Goal: Task Accomplishment & Management: Manage account settings

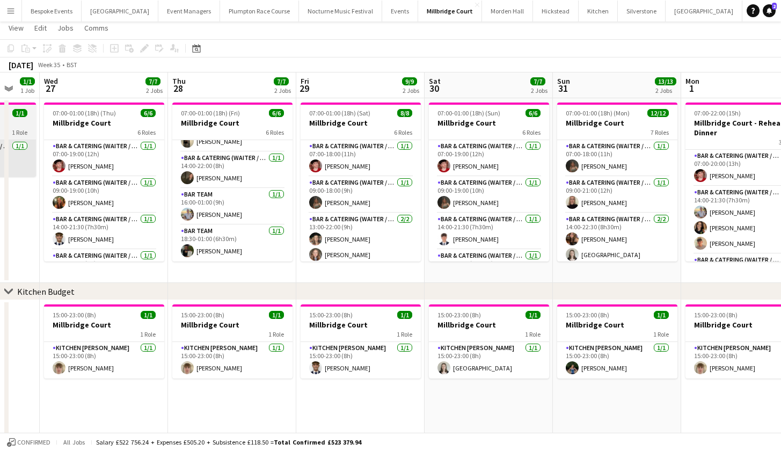
click at [355, 120] on h3 "Millbridge Court" at bounding box center [360, 123] width 120 height 10
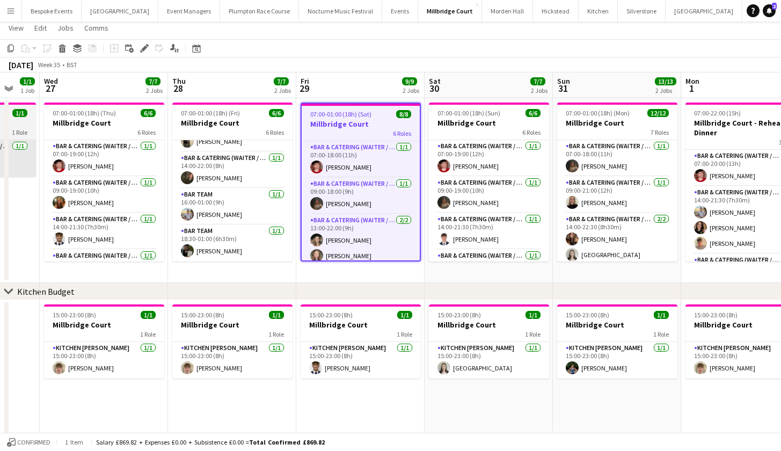
click at [355, 120] on h3 "Millbridge Court" at bounding box center [361, 124] width 118 height 10
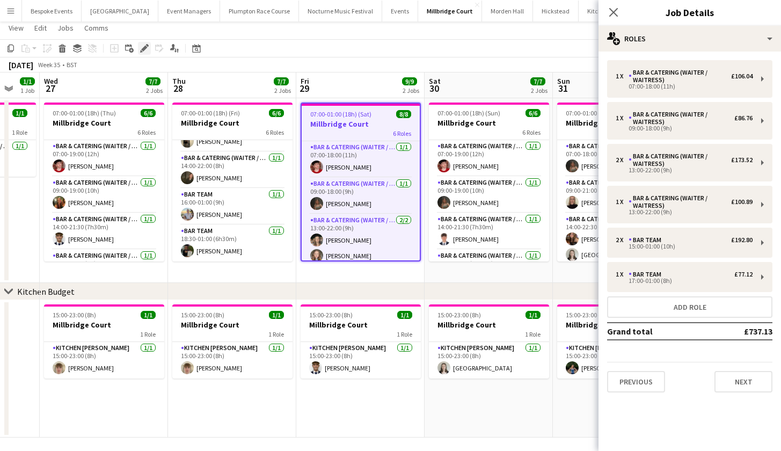
click at [146, 48] on icon at bounding box center [144, 49] width 6 height 6
click at [476, 48] on app-toolbar "Copy Paste Paste Command V Paste with crew Command Shift V Paste linked Job Del…" at bounding box center [390, 48] width 781 height 18
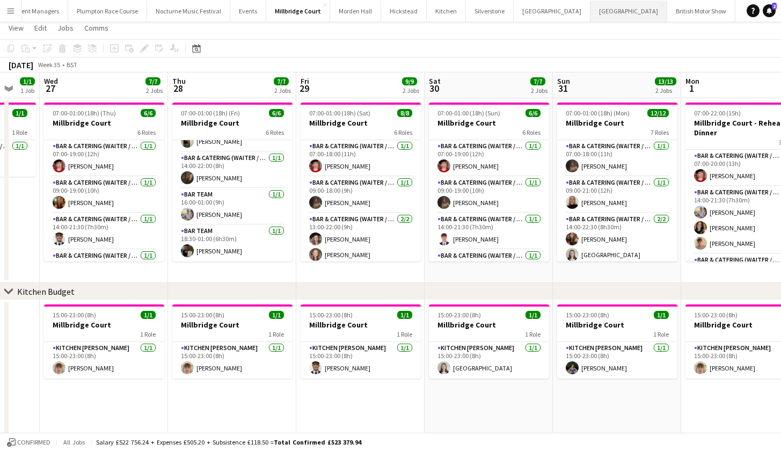
scroll to position [0, 151]
click at [770, 15] on button "LIMEKILN Close" at bounding box center [791, 11] width 43 height 21
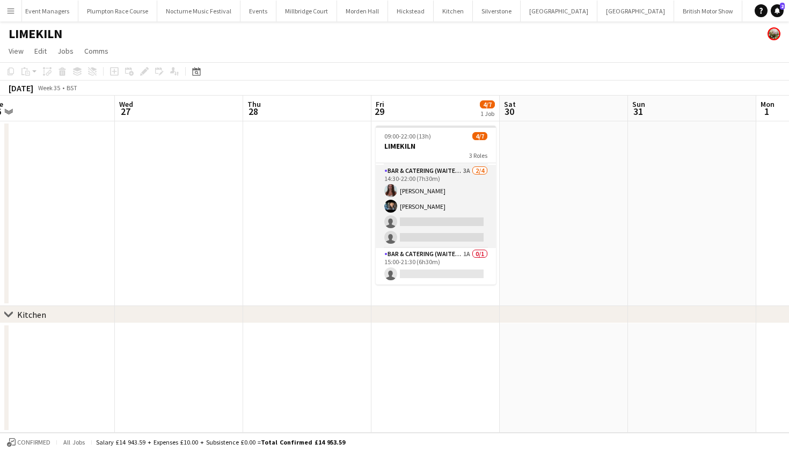
scroll to position [50, 0]
click at [435, 239] on app-card-role "Bar & Catering (Waiter / waitress) 3A 2/4 14:30-22:00 (7h30m) Beatrice Norris L…" at bounding box center [436, 206] width 120 height 83
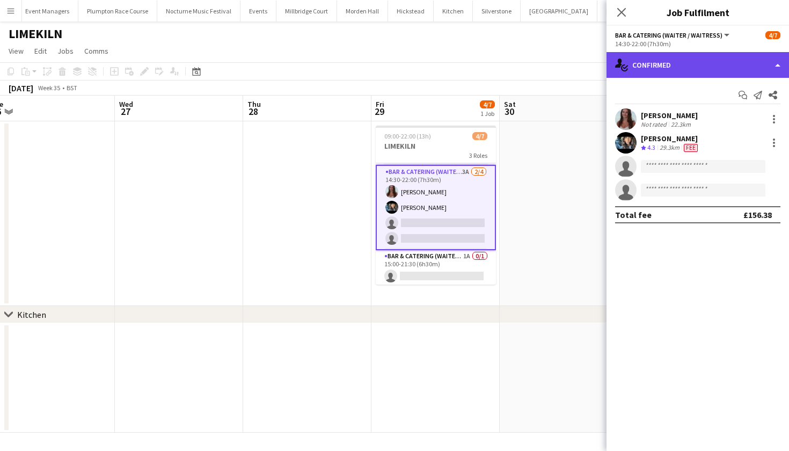
click at [750, 55] on div "single-neutral-actions-check-2 Confirmed" at bounding box center [697, 65] width 182 height 26
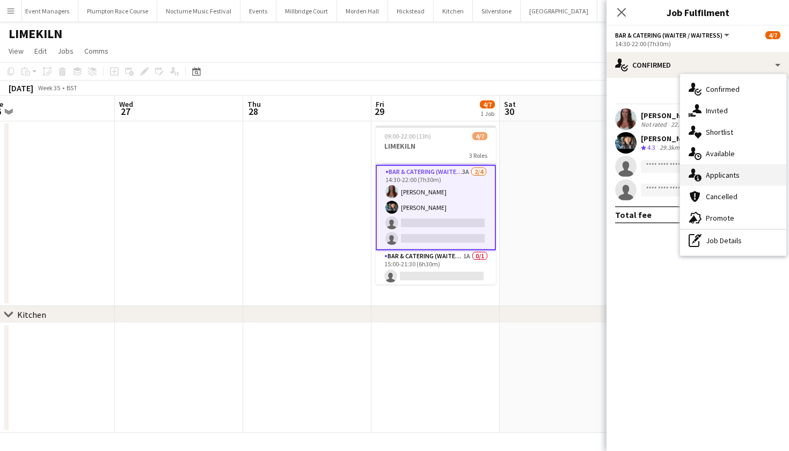
click at [728, 174] on div "single-neutral-actions-information Applicants" at bounding box center [733, 174] width 106 height 21
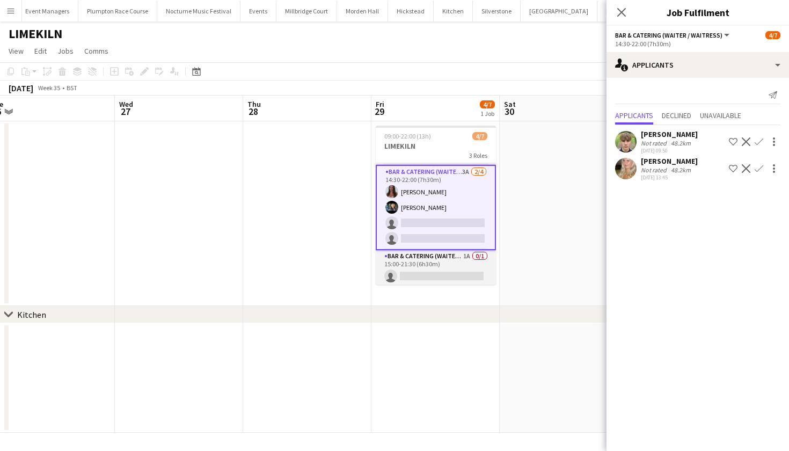
click at [423, 263] on app-card-role "Bar & Catering (Waiter / waitress) 1A 0/1 15:00-21:30 (6h30m) single-neutral-ac…" at bounding box center [436, 268] width 120 height 36
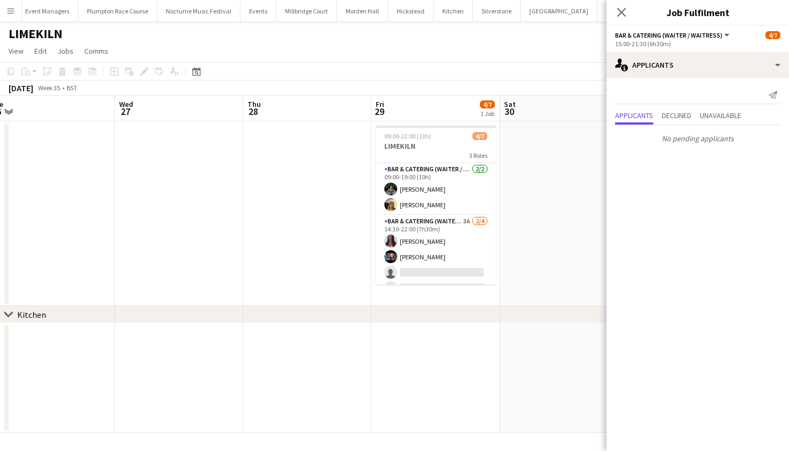
scroll to position [0, 0]
click at [322, 208] on app-date-cell at bounding box center [307, 213] width 128 height 185
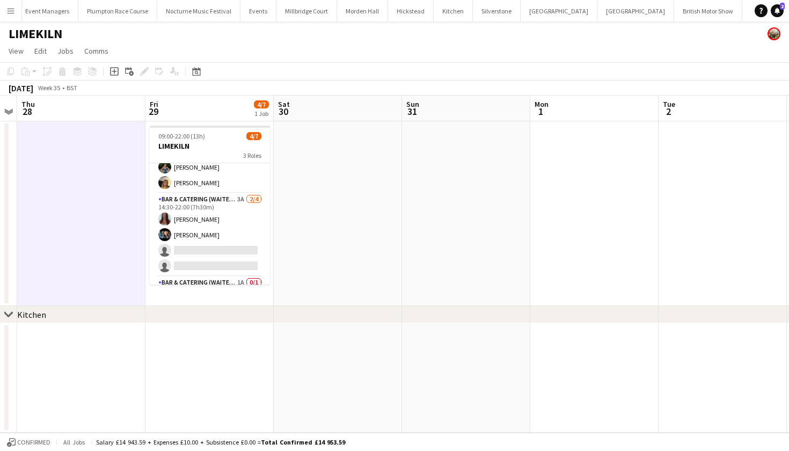
scroll to position [23, 0]
click at [276, 13] on button "[GEOGRAPHIC_DATA]" at bounding box center [306, 11] width 61 height 21
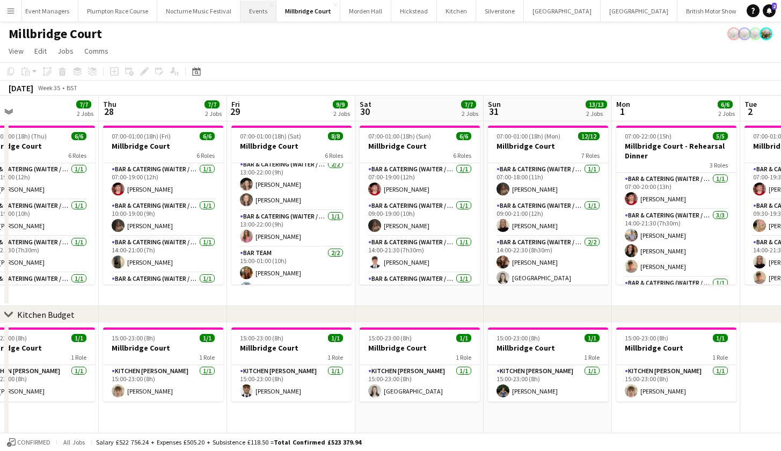
click at [240, 16] on button "Events Close" at bounding box center [258, 11] width 36 height 21
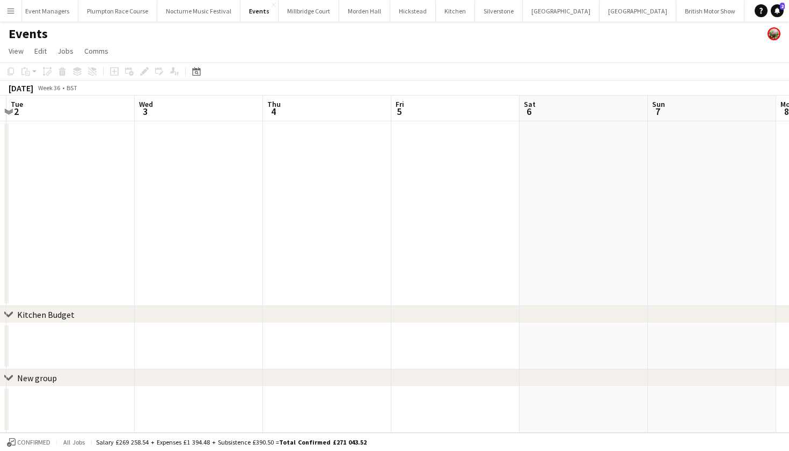
scroll to position [0, 218]
click at [40, 13] on button "Event Managers Close" at bounding box center [48, 11] width 62 height 21
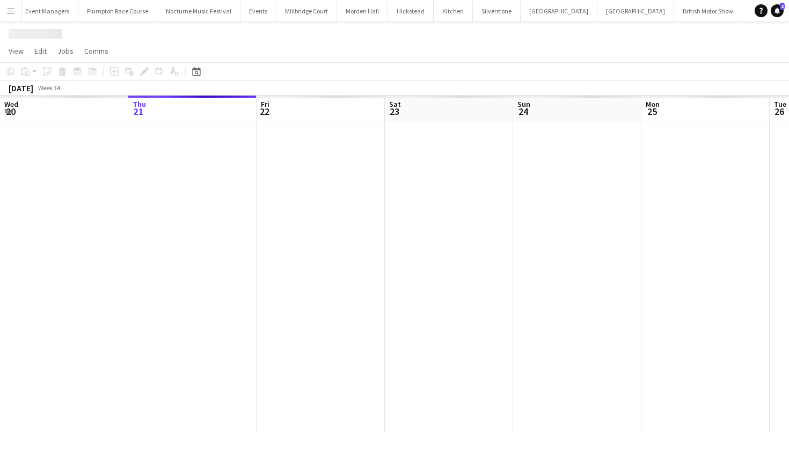
scroll to position [0, 119]
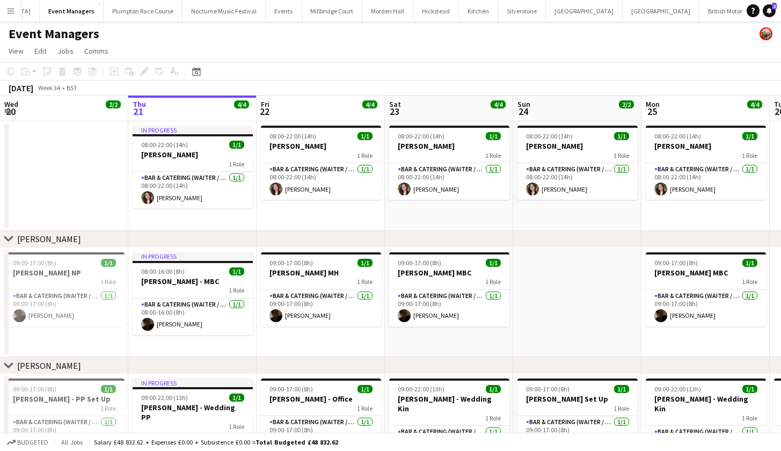
click at [5, 14] on button "Menu" at bounding box center [10, 10] width 21 height 21
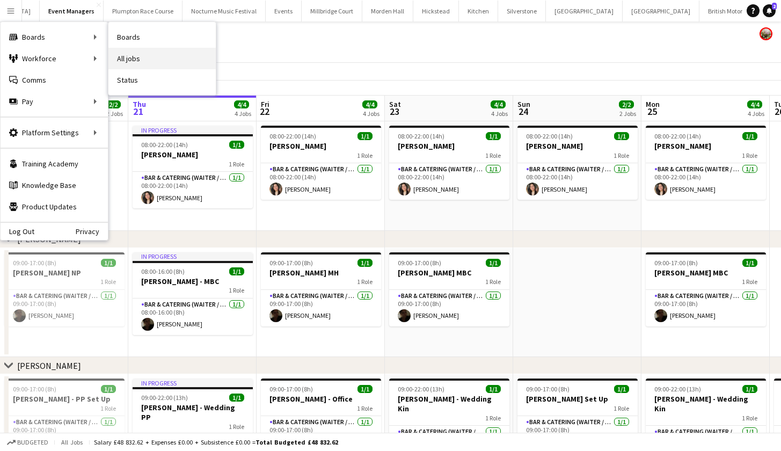
click at [130, 59] on link "All jobs" at bounding box center [161, 58] width 107 height 21
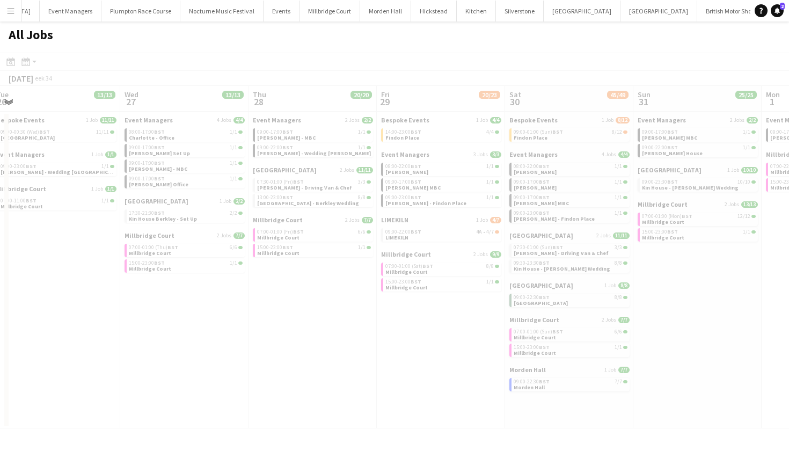
scroll to position [0, 306]
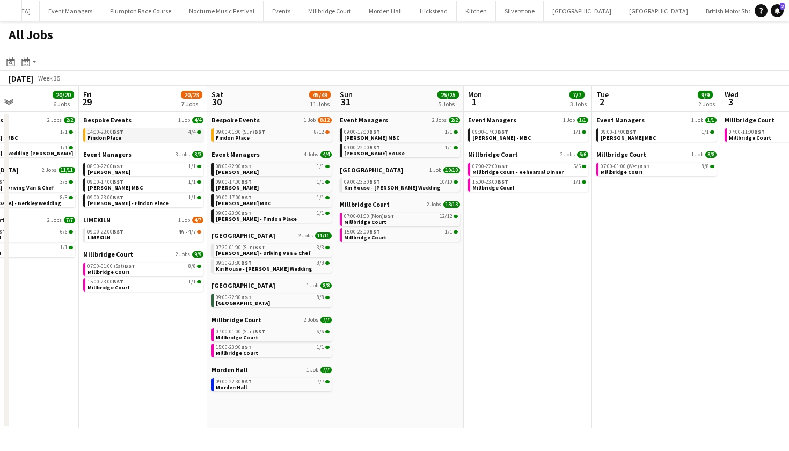
click at [170, 137] on link "14:00-23:00 BST 4/4 Findon Place" at bounding box center [144, 134] width 114 height 12
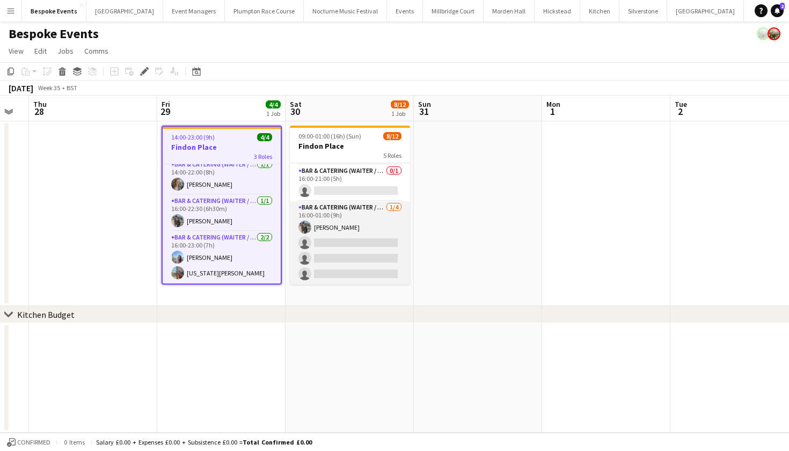
scroll to position [170, 0]
click at [361, 236] on app-card-role "Bar & Catering (Waiter / waitress) [DATE] 16:00-01:00 (9h) [PERSON_NAME] single…" at bounding box center [350, 242] width 120 height 83
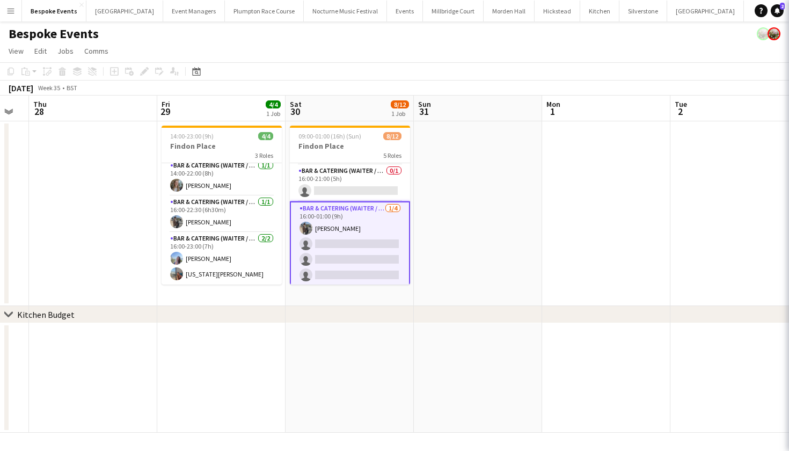
scroll to position [4, 0]
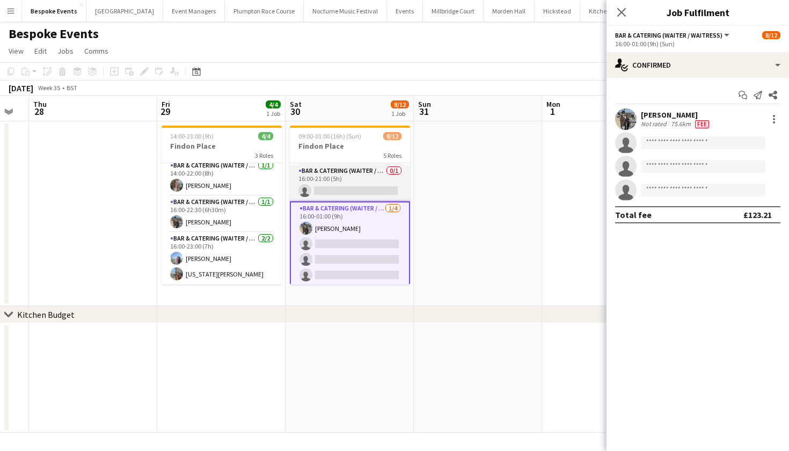
click at [363, 172] on app-card-role "Bar & Catering (Waiter / waitress) 0/1 16:00-21:00 (5h) single-neutral-actions" at bounding box center [350, 183] width 120 height 36
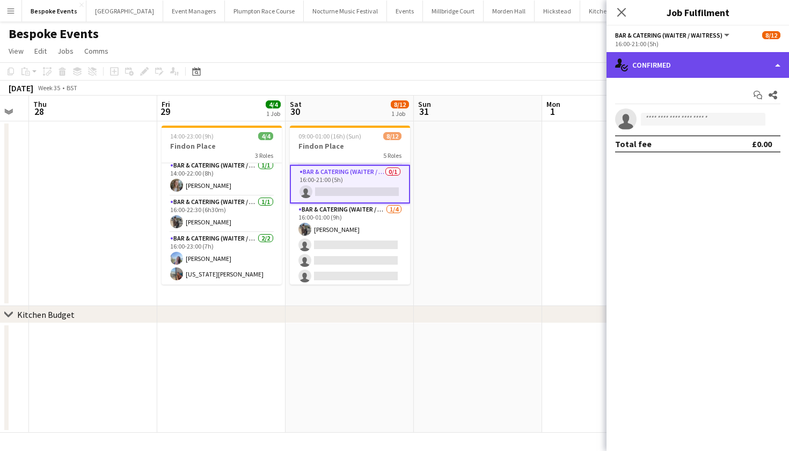
click at [704, 60] on div "single-neutral-actions-check-2 Confirmed" at bounding box center [697, 65] width 182 height 26
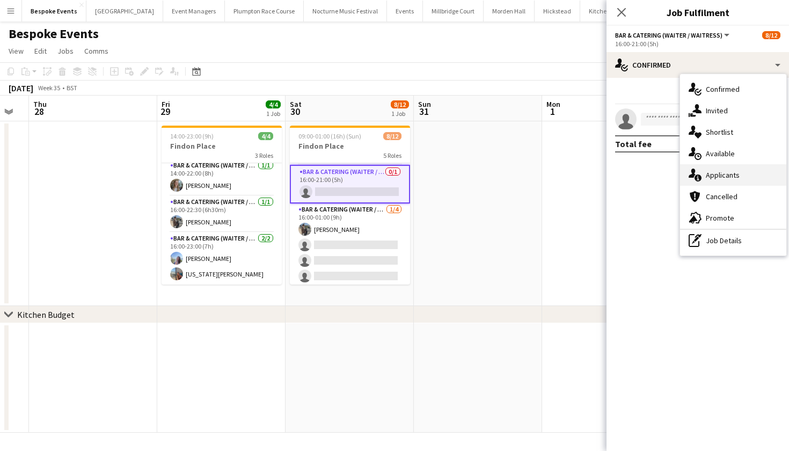
click at [719, 179] on div "single-neutral-actions-information Applicants" at bounding box center [733, 174] width 106 height 21
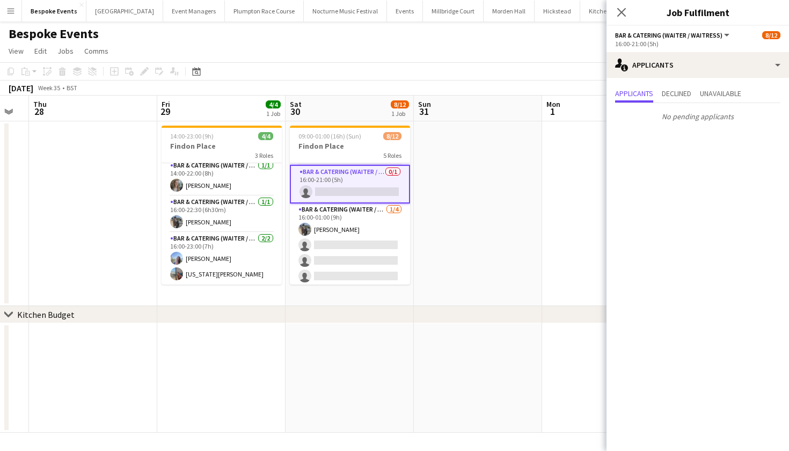
click at [9, 15] on button "Menu" at bounding box center [10, 10] width 21 height 21
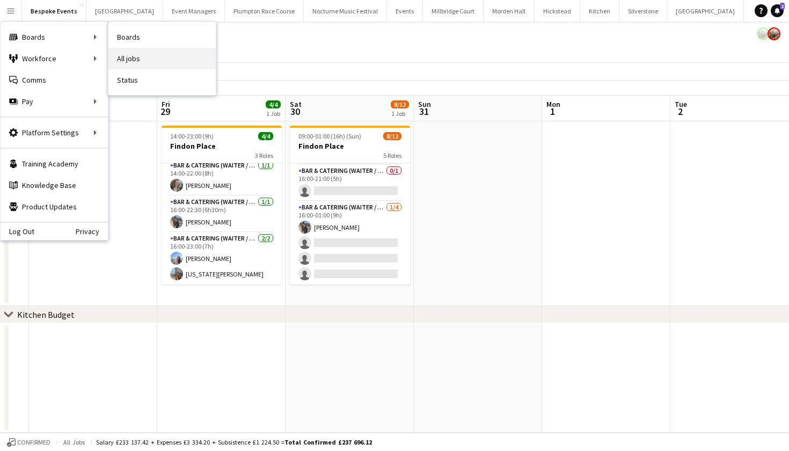
click at [140, 62] on link "All jobs" at bounding box center [161, 58] width 107 height 21
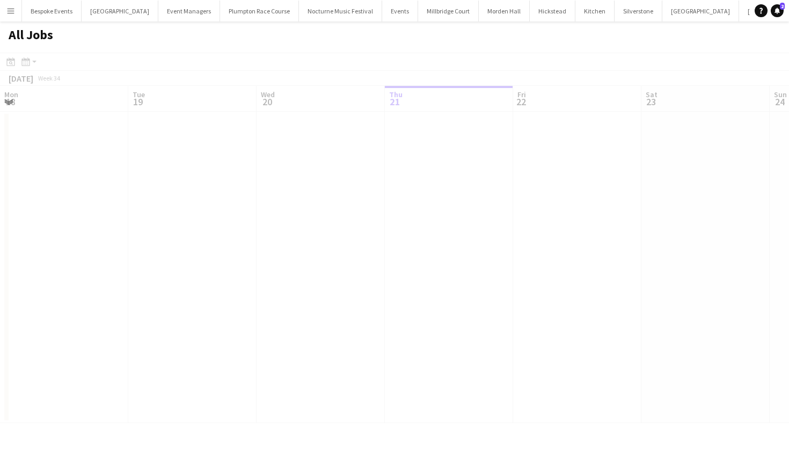
scroll to position [0, 256]
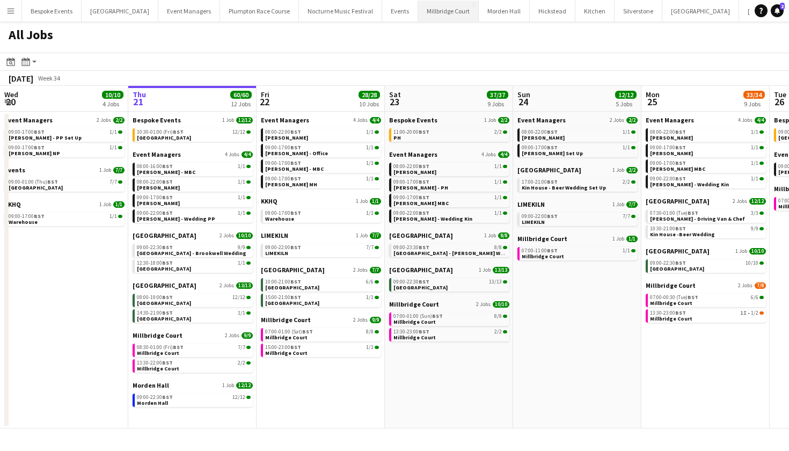
click at [439, 16] on button "[GEOGRAPHIC_DATA]" at bounding box center [448, 11] width 61 height 21
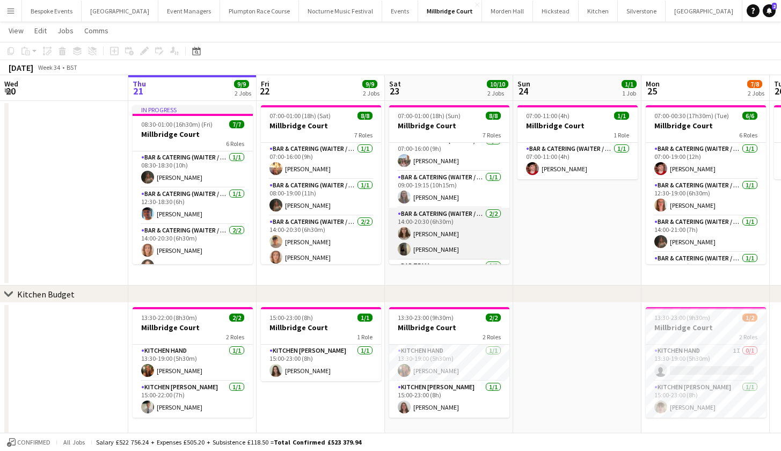
scroll to position [6, 0]
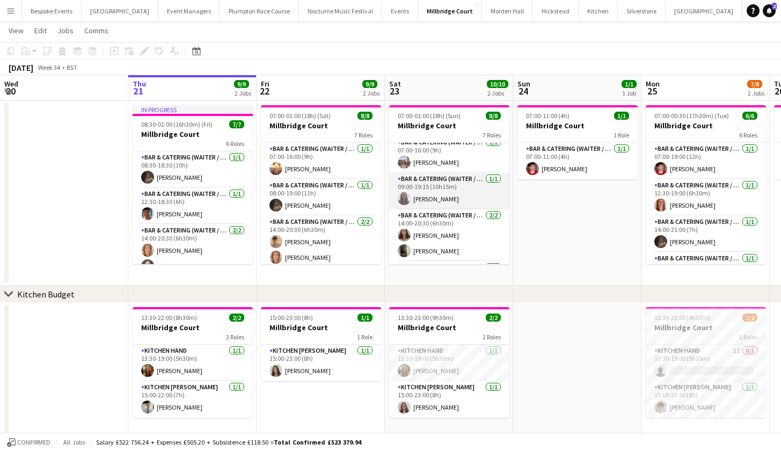
click at [431, 186] on app-card-role "Bar & Catering (Waiter / waitress) [DATE] 09:00-19:15 (10h15m) [PERSON_NAME]" at bounding box center [449, 191] width 120 height 36
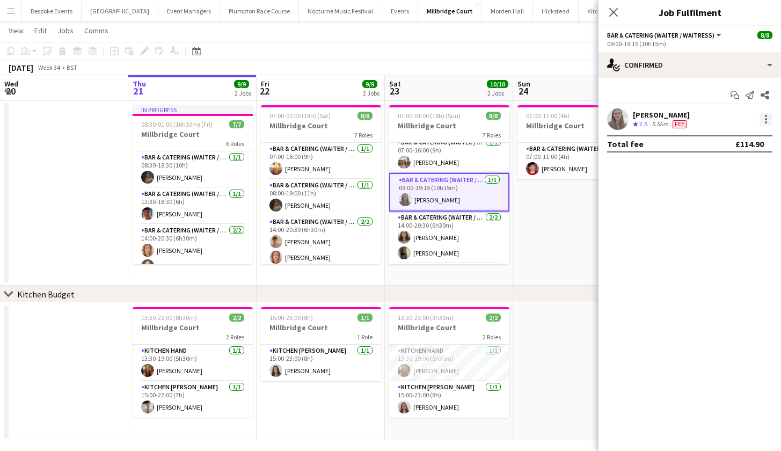
click at [760, 120] on div at bounding box center [765, 119] width 13 height 13
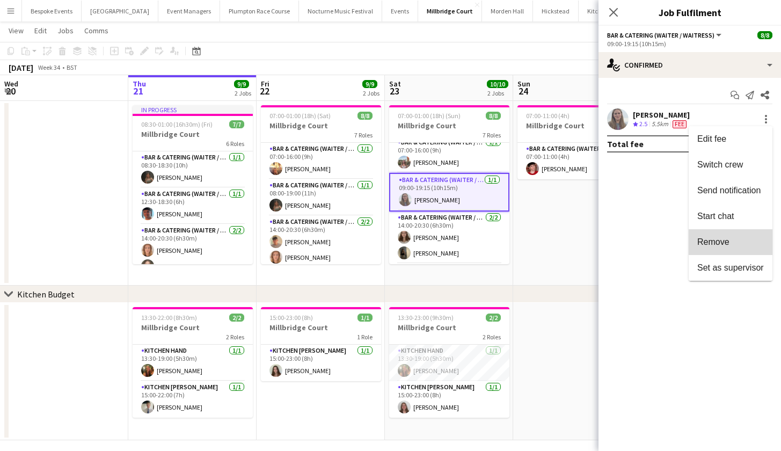
click at [734, 239] on span "Remove" at bounding box center [730, 242] width 67 height 10
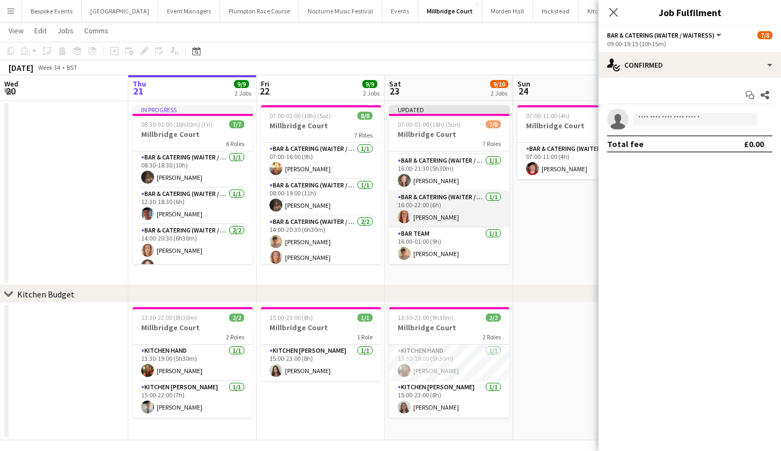
scroll to position [160, 0]
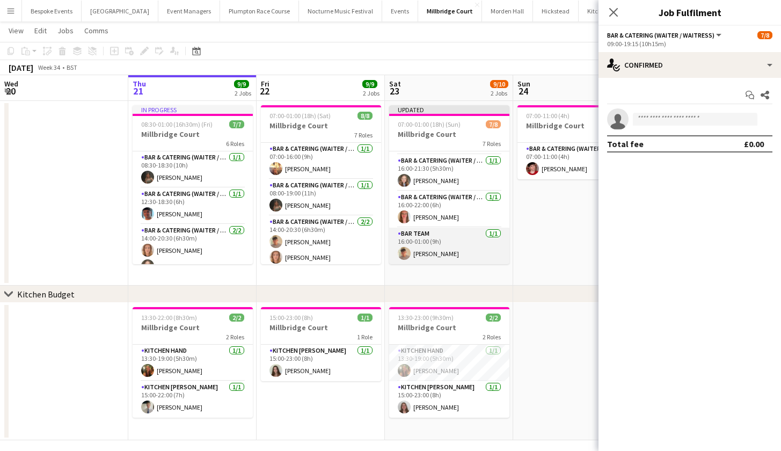
click at [445, 259] on app-card-role "Bar Team [DATE] 16:00-01:00 (9h) [PERSON_NAME]" at bounding box center [449, 246] width 120 height 36
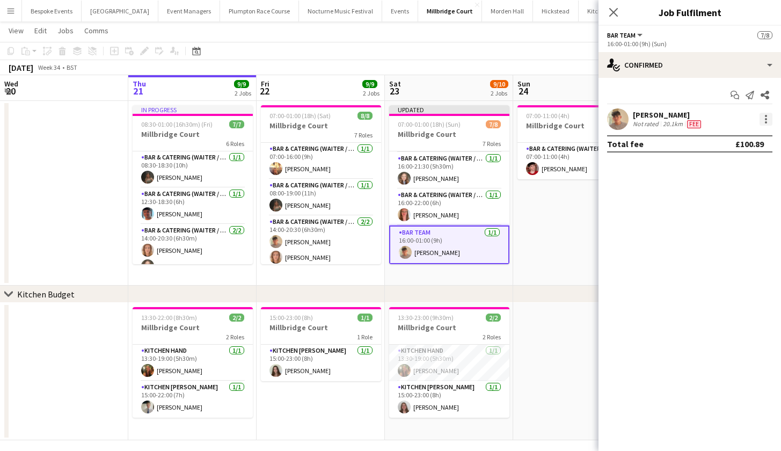
click at [768, 113] on div at bounding box center [765, 119] width 13 height 13
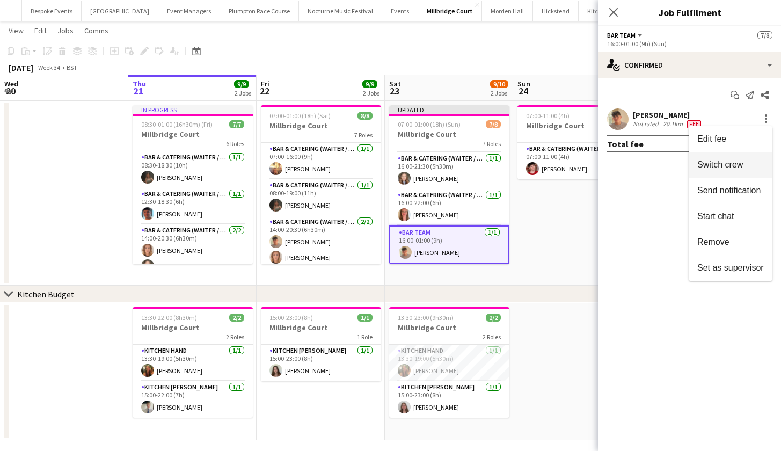
click at [751, 165] on span "Switch crew" at bounding box center [730, 165] width 67 height 10
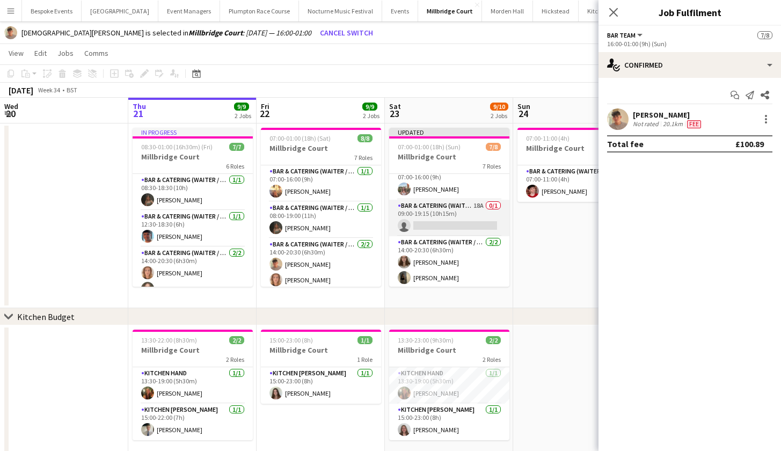
scroll to position [10, 0]
click at [432, 223] on app-card-role "Bar & Catering (Waiter / waitress) 18A 0/1 09:00-19:15 (10h15m) single-neutral-…" at bounding box center [449, 218] width 120 height 36
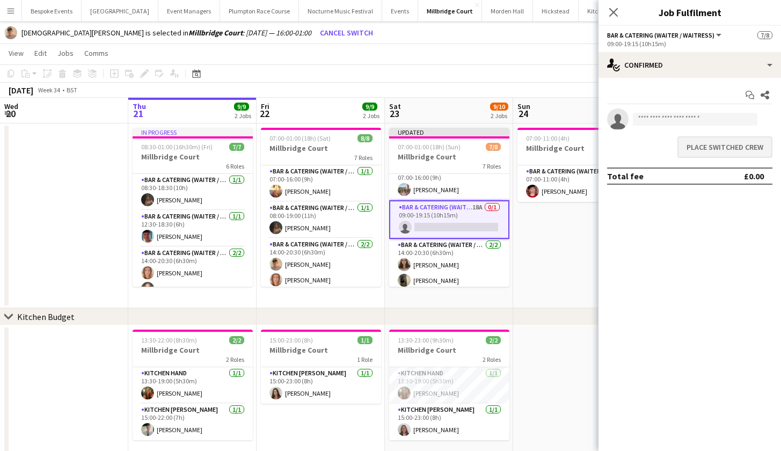
click at [699, 146] on button "Place switched crew" at bounding box center [724, 146] width 95 height 21
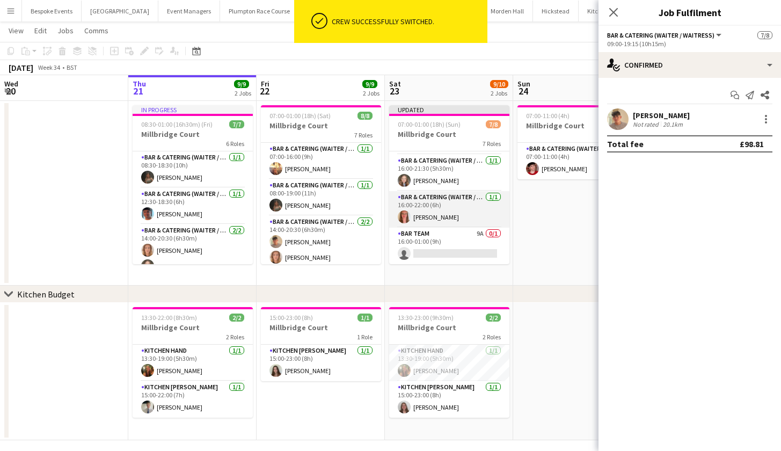
scroll to position [160, 0]
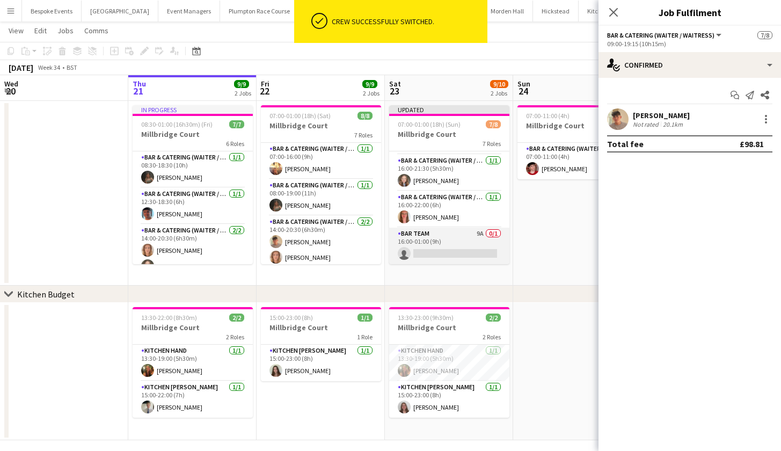
click at [446, 242] on app-card-role "Bar Team 9A 0/1 16:00-01:00 (9h) single-neutral-actions" at bounding box center [449, 246] width 120 height 36
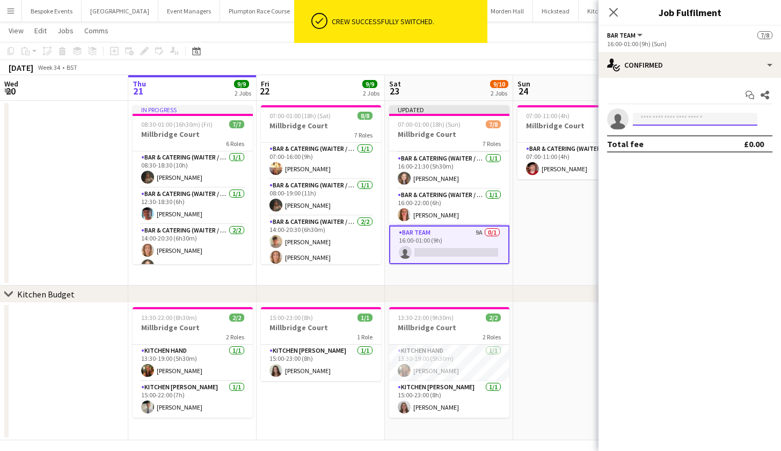
click at [666, 123] on input at bounding box center [695, 119] width 124 height 13
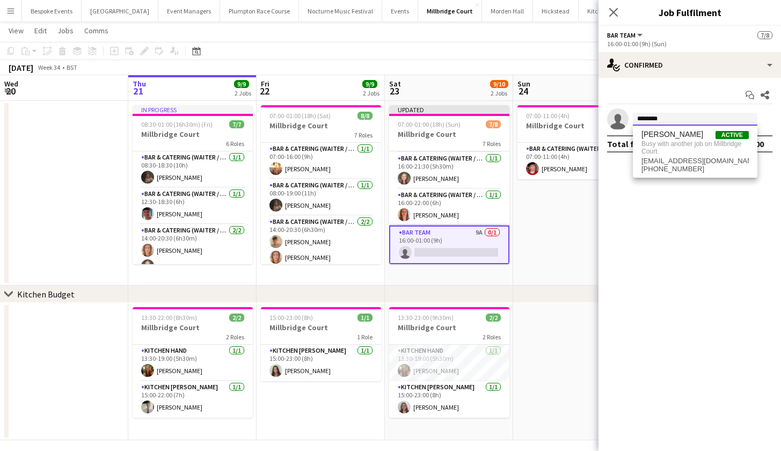
type input "********"
click at [559, 229] on app-date-cell "07:00-11:00 (4h) 1/1 Millbridge Court 1 Role Bar & Catering (Waiter / waitress)…" at bounding box center [577, 193] width 128 height 185
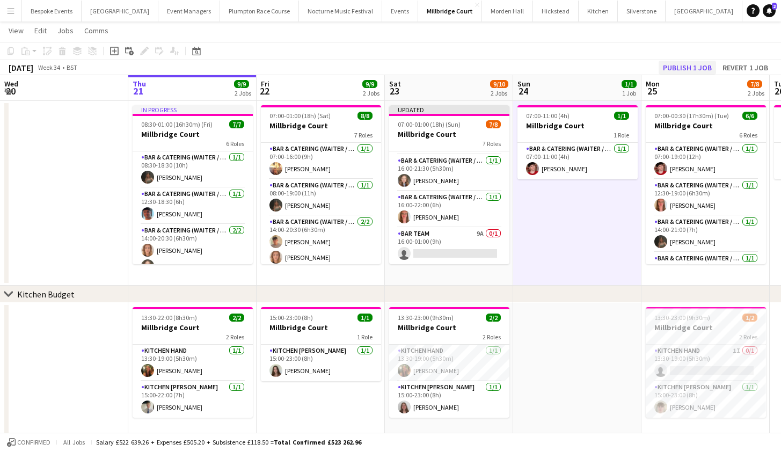
click at [687, 64] on button "Publish 1 job" at bounding box center [686, 68] width 57 height 14
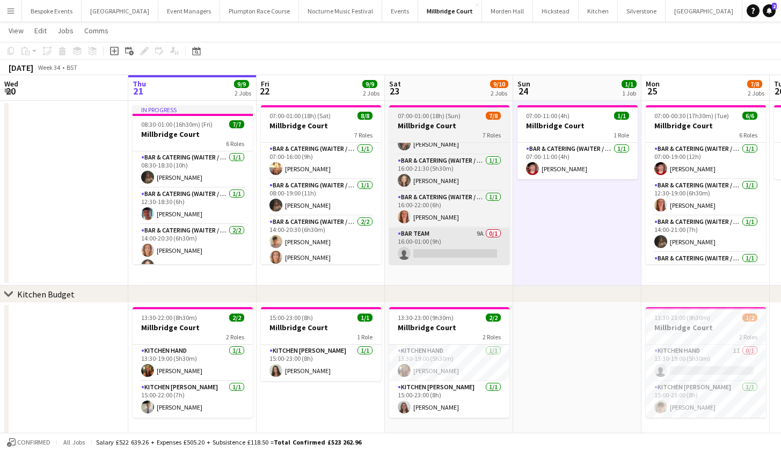
scroll to position [150, 0]
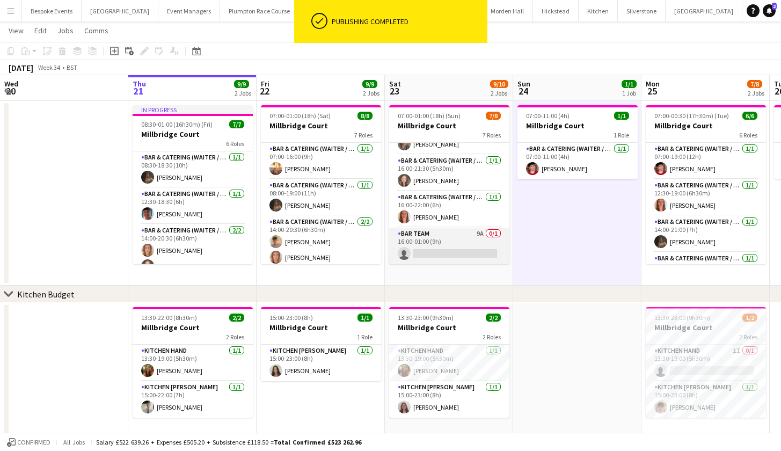
click at [459, 245] on app-card-role "Bar Team 9A 0/1 16:00-01:00 (9h) single-neutral-actions" at bounding box center [449, 246] width 120 height 36
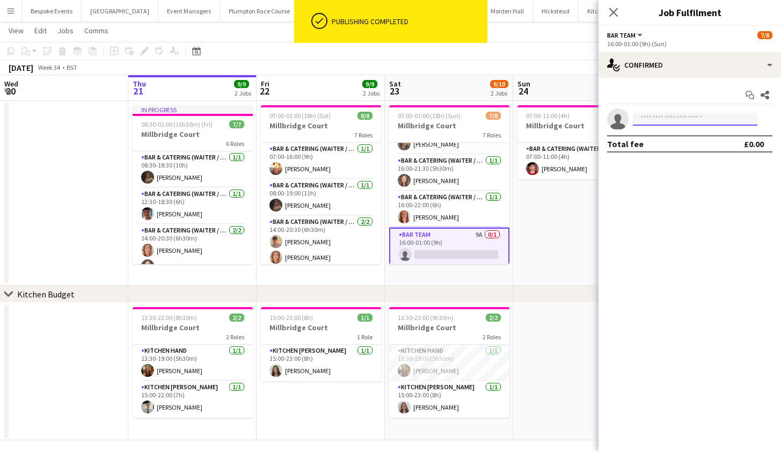
click at [675, 119] on input at bounding box center [695, 119] width 124 height 13
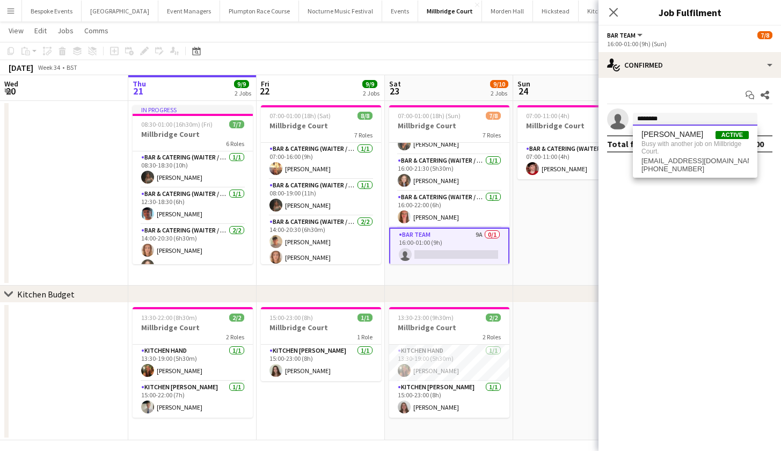
type input "********"
click at [531, 248] on app-date-cell "07:00-11:00 (4h) 1/1 Millbridge Court 1 Role Bar & Catering (Waiter / waitress)…" at bounding box center [577, 193] width 128 height 185
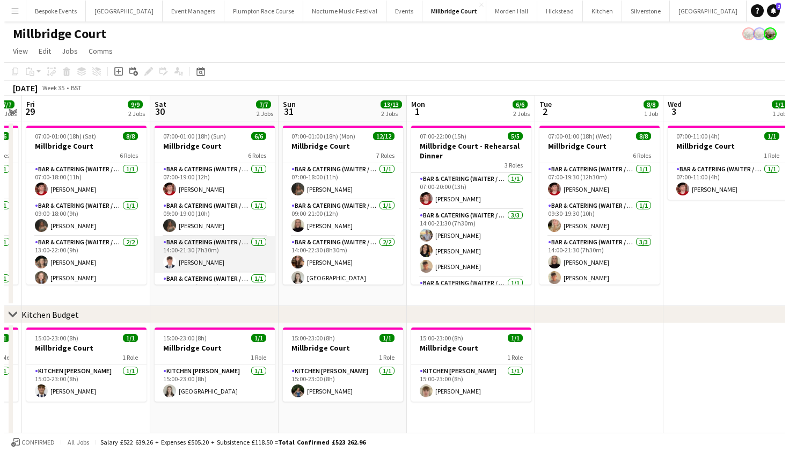
scroll to position [0, 0]
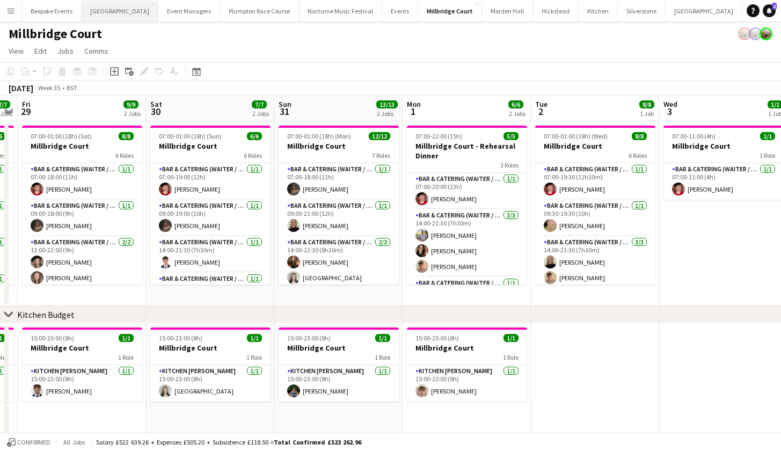
click at [115, 11] on button "[GEOGRAPHIC_DATA] Close" at bounding box center [120, 11] width 77 height 21
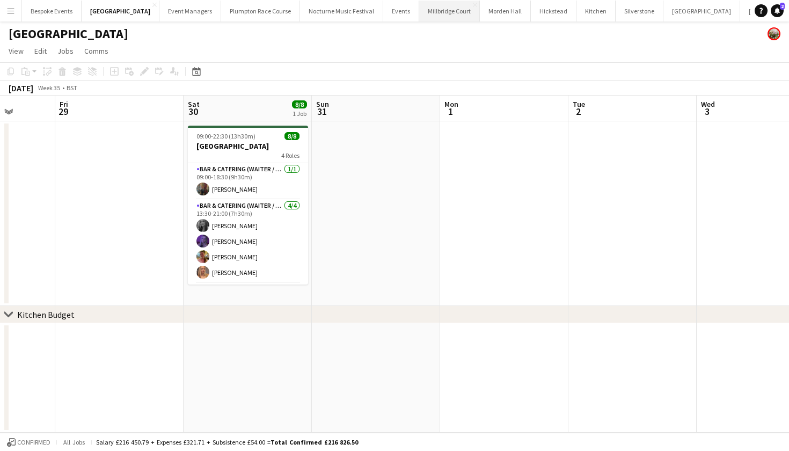
click at [437, 18] on button "[GEOGRAPHIC_DATA]" at bounding box center [449, 11] width 61 height 21
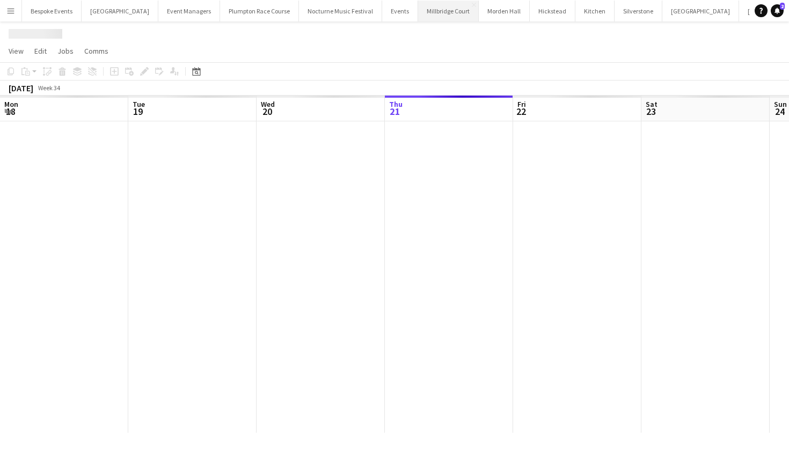
scroll to position [0, 256]
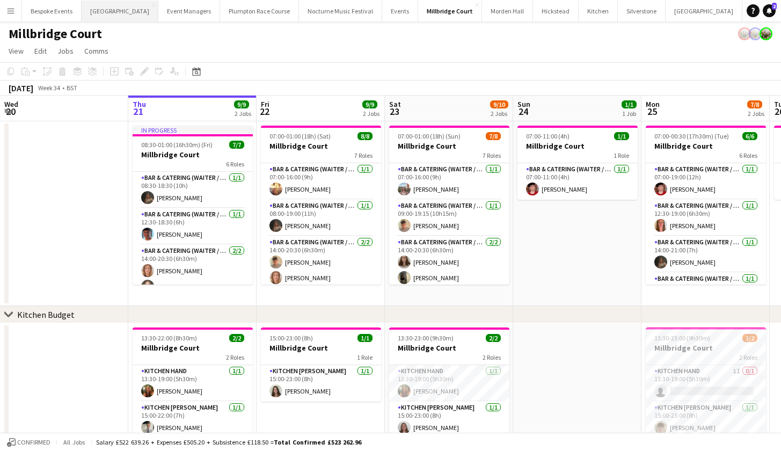
click at [106, 10] on button "[GEOGRAPHIC_DATA] Close" at bounding box center [120, 11] width 77 height 21
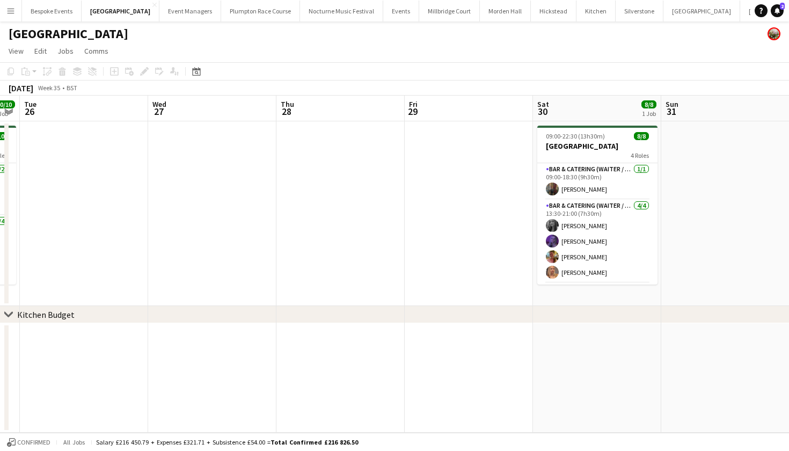
scroll to position [0, 494]
click at [492, 14] on button "[GEOGRAPHIC_DATA] Close" at bounding box center [505, 11] width 51 height 21
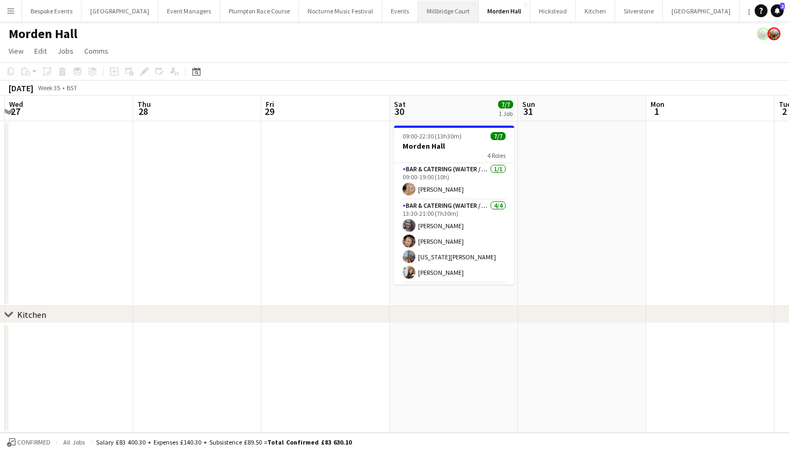
click at [422, 17] on button "[GEOGRAPHIC_DATA]" at bounding box center [448, 11] width 61 height 21
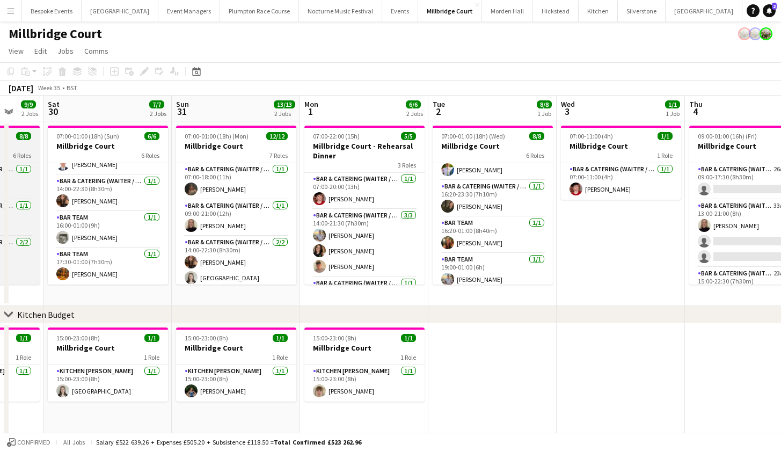
scroll to position [129, 0]
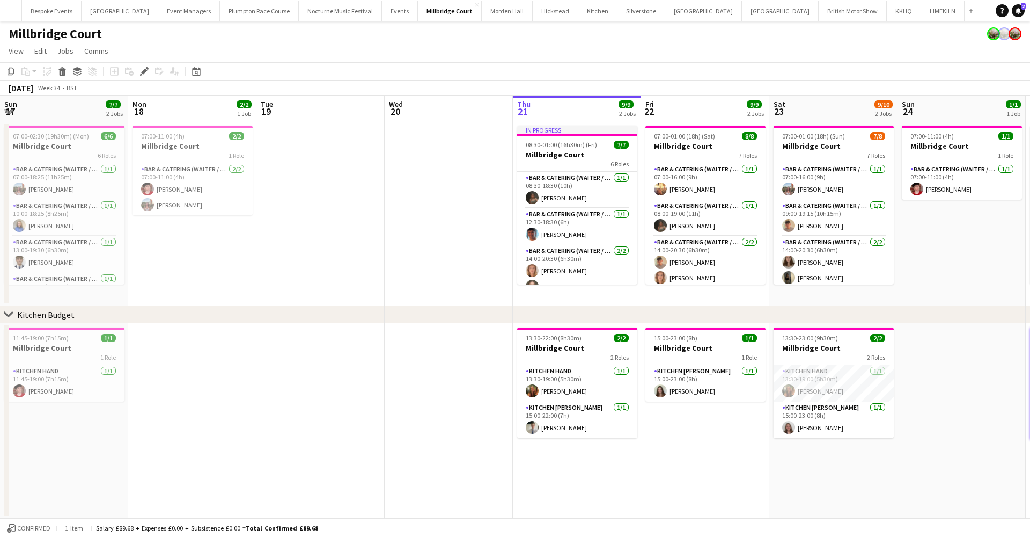
scroll to position [150, 0]
